Goal: Obtain resource: Download file/media

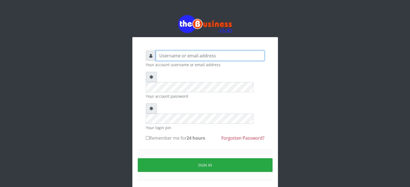
click at [184, 57] on input "text" at bounding box center [210, 56] width 109 height 10
type input "videx"
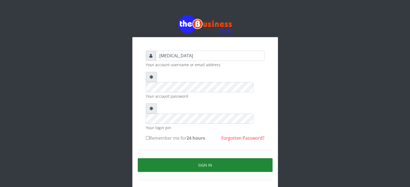
click at [235, 159] on button "Sign in" at bounding box center [205, 166] width 135 height 14
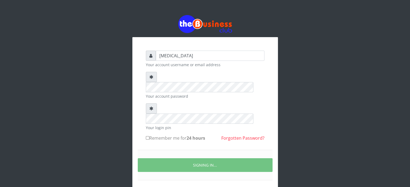
click at [105, 89] on div "videx Your account username or email address Your account password Your login p…" at bounding box center [204, 109] width 307 height 219
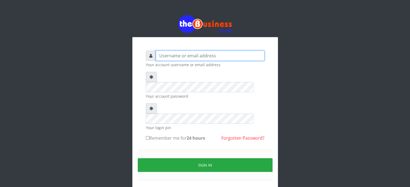
click at [236, 57] on input "text" at bounding box center [210, 56] width 109 height 10
type input "videx"
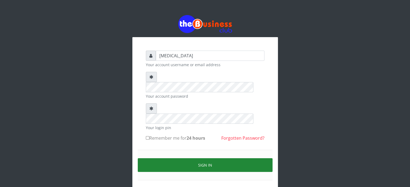
click at [216, 159] on button "Sign in" at bounding box center [205, 166] width 135 height 14
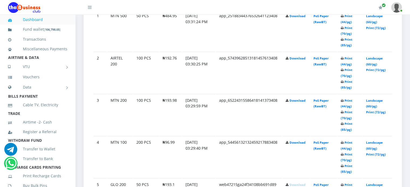
scroll to position [329, 0]
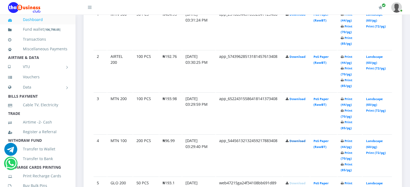
click at [301, 143] on link "Download" at bounding box center [298, 141] width 16 height 4
click at [297, 101] on link "Download" at bounding box center [298, 99] width 16 height 4
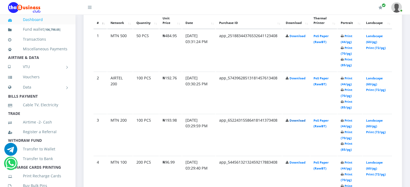
scroll to position [306, 0]
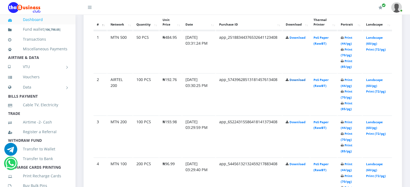
click at [298, 82] on link "Download" at bounding box center [298, 80] width 16 height 4
click at [296, 40] on link "Download" at bounding box center [298, 38] width 16 height 4
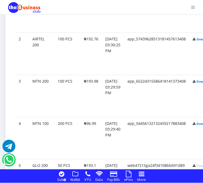
scroll to position [586, 0]
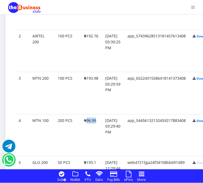
drag, startPoint x: 85, startPoint y: 119, endPoint x: 96, endPoint y: 121, distance: 10.8
click at [96, 71] on td "₦96.99" at bounding box center [91, 51] width 21 height 42
copy td "96.99"
drag, startPoint x: 86, startPoint y: 77, endPoint x: 99, endPoint y: 80, distance: 13.1
click at [99, 29] on td "₦193.98" at bounding box center [91, 9] width 21 height 42
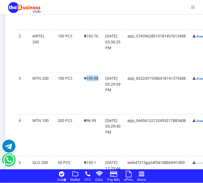
copy td "193.98"
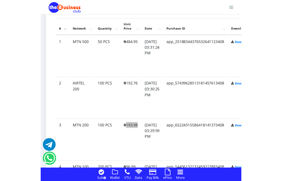
scroll to position [536, 0]
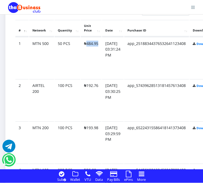
drag, startPoint x: 86, startPoint y: 44, endPoint x: 99, endPoint y: 43, distance: 13.3
click at [99, 43] on td "₦484.95" at bounding box center [91, 58] width 21 height 42
copy td "484.95"
drag, startPoint x: 85, startPoint y: 85, endPoint x: 98, endPoint y: 85, distance: 12.9
click at [98, 85] on td "₦192.76" at bounding box center [91, 100] width 21 height 42
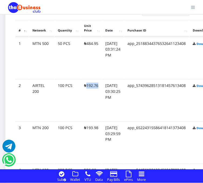
copy td "192.76"
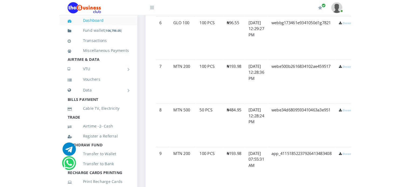
scroll to position [538, 0]
